Goal: Check status: Check status

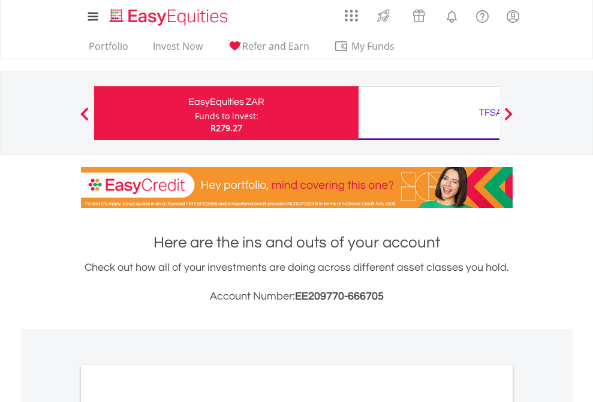
click at [195, 113] on div "Funds to invest:" at bounding box center [227, 116] width 64 height 12
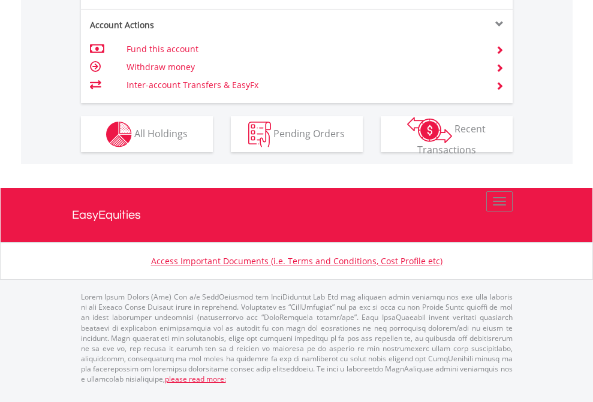
scroll to position [1174, 0]
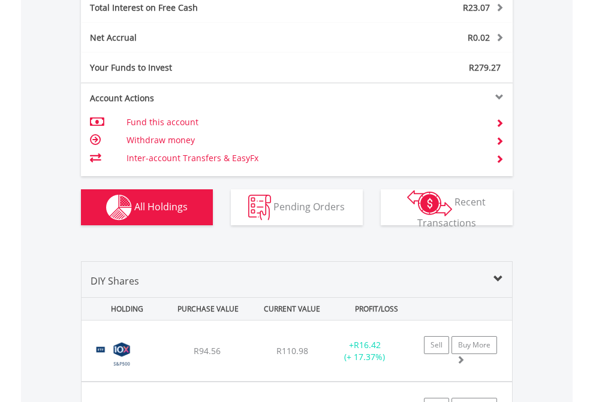
scroll to position [1382, 0]
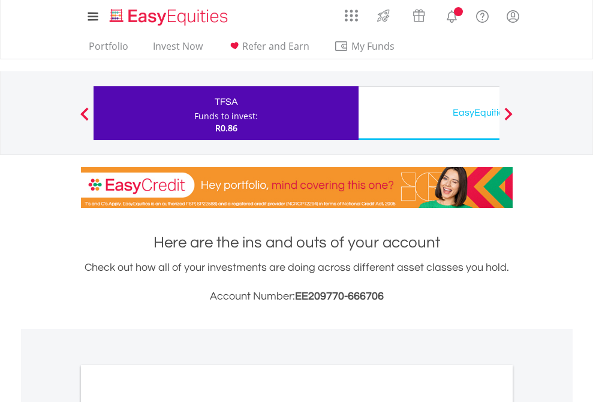
scroll to position [721, 0]
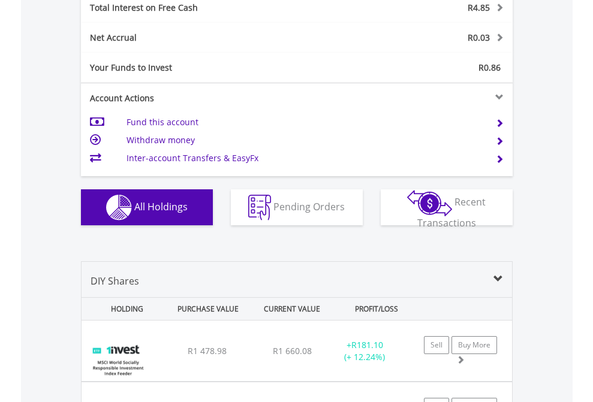
scroll to position [1382, 0]
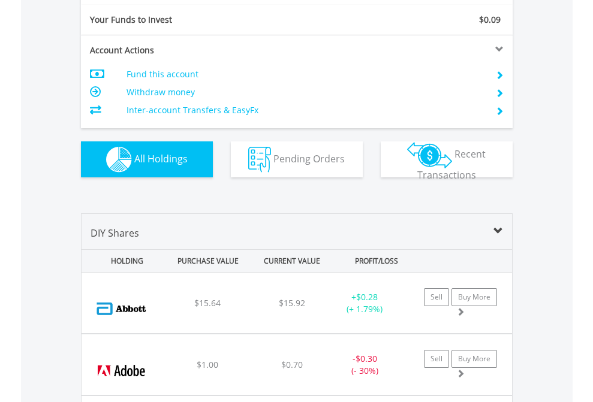
scroll to position [1334, 0]
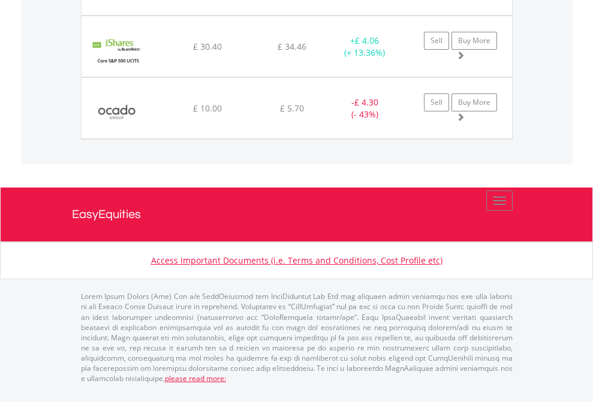
scroll to position [115, 188]
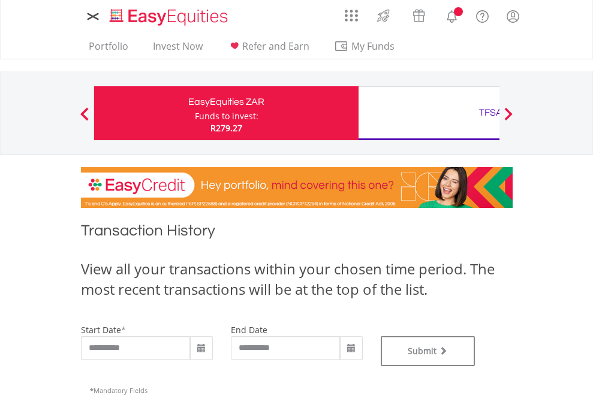
type input "**********"
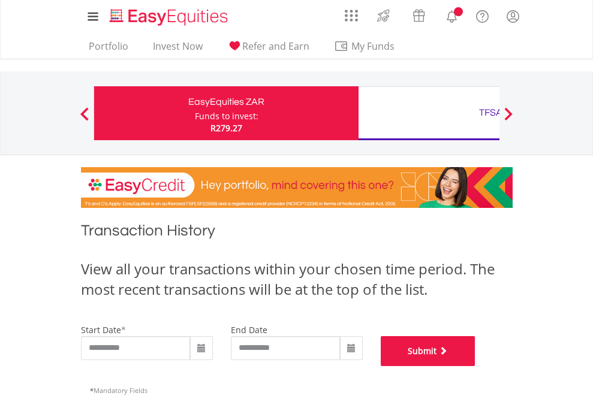
click at [476, 366] on button "Submit" at bounding box center [428, 351] width 95 height 30
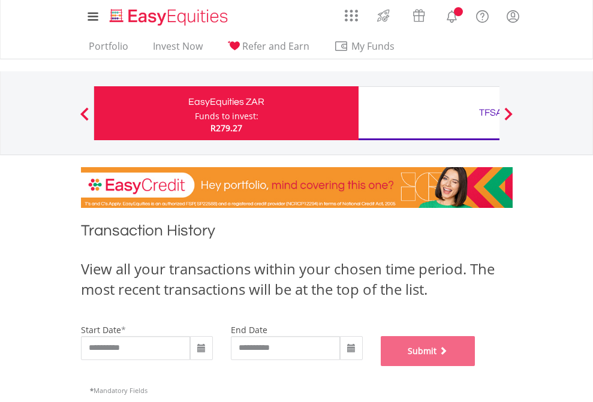
scroll to position [486, 0]
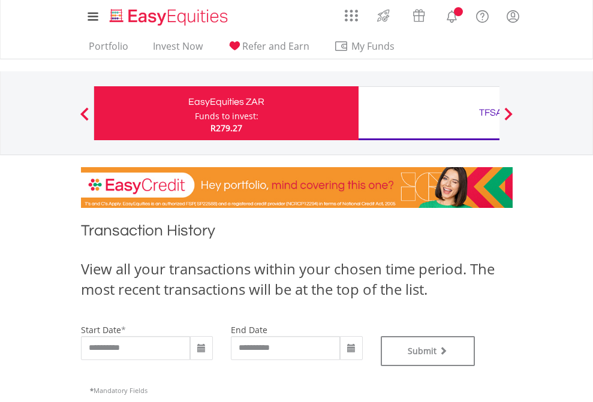
click at [429, 113] on div "TFSA" at bounding box center [491, 112] width 250 height 17
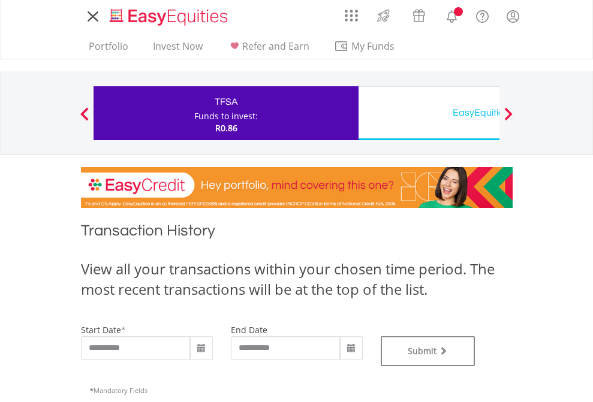
type input "**********"
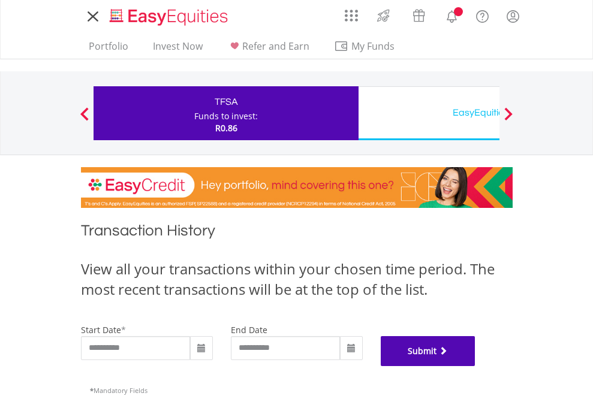
click at [476, 366] on button "Submit" at bounding box center [428, 351] width 95 height 30
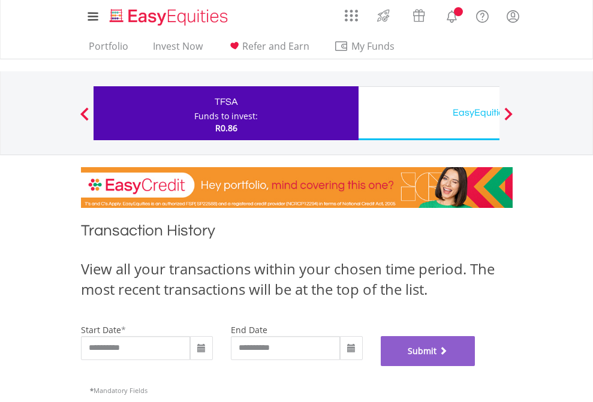
scroll to position [486, 0]
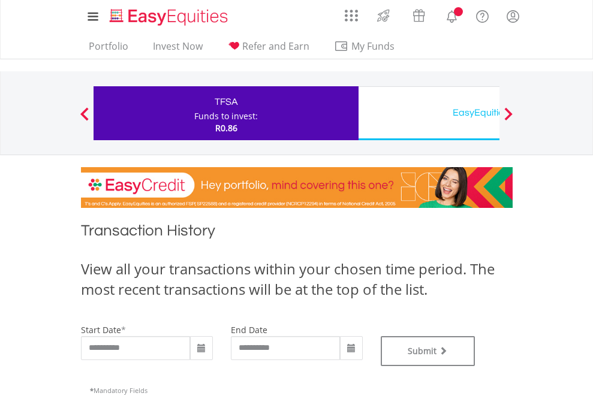
click at [429, 113] on div "EasyEquities USD" at bounding box center [491, 112] width 250 height 17
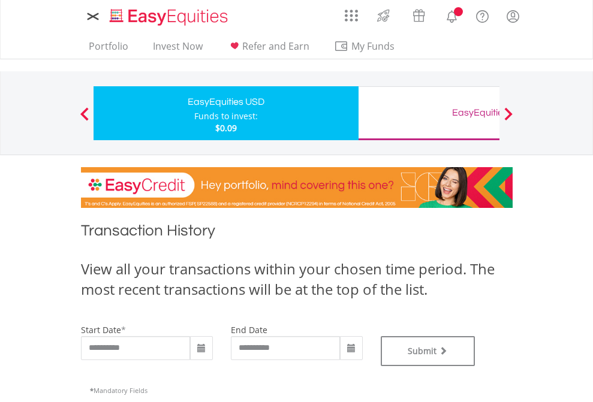
type input "**********"
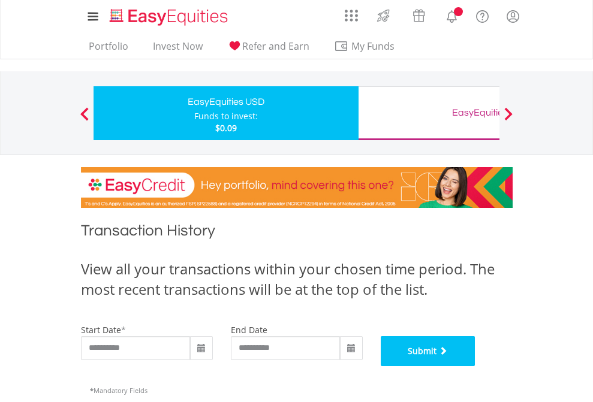
click at [476, 366] on button "Submit" at bounding box center [428, 351] width 95 height 30
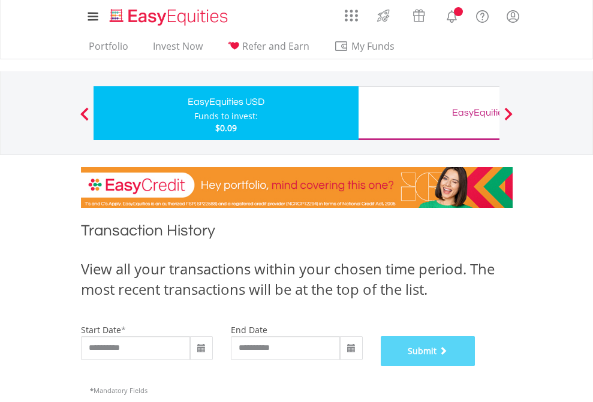
scroll to position [486, 0]
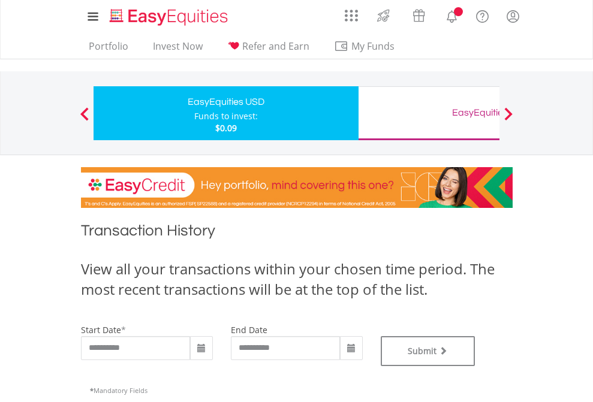
click at [429, 113] on div "EasyEquities GBP" at bounding box center [491, 112] width 250 height 17
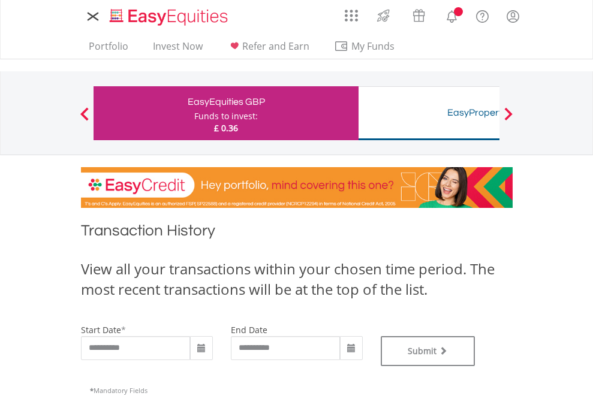
type input "**********"
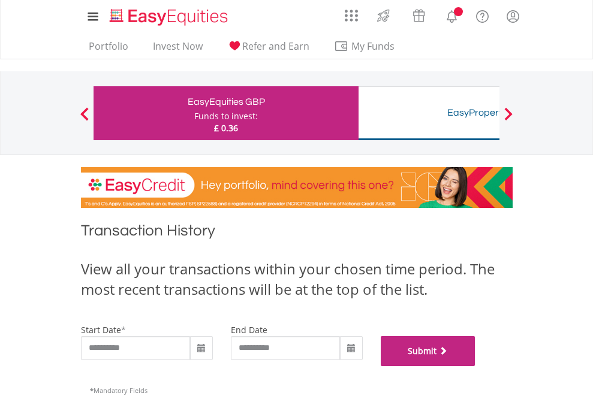
click at [476, 366] on button "Submit" at bounding box center [428, 351] width 95 height 30
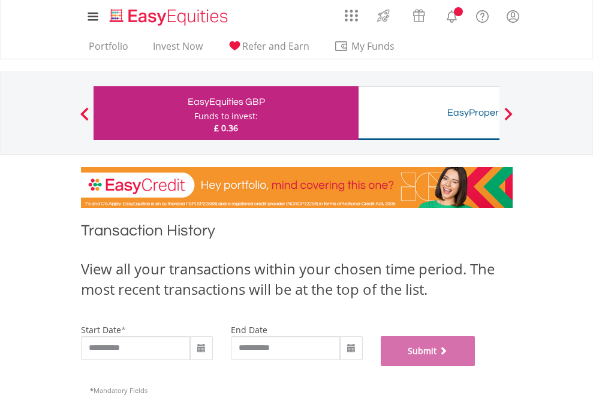
scroll to position [486, 0]
